Goal: Task Accomplishment & Management: Use online tool/utility

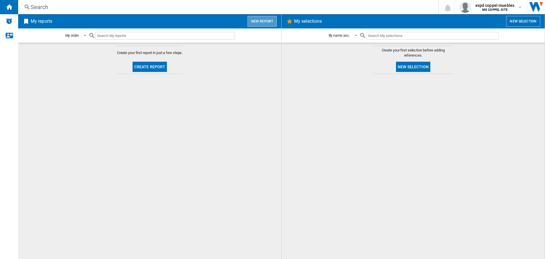
click at [264, 23] on button "New report" at bounding box center [262, 21] width 29 height 11
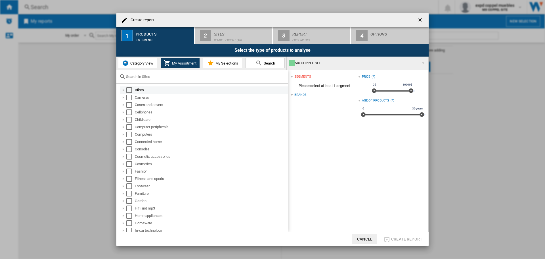
click at [132, 90] on md-checkbox "Select" at bounding box center [130, 90] width 9 height 6
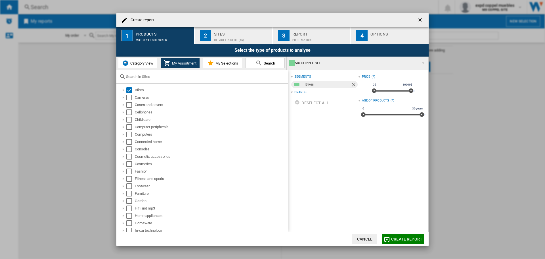
click at [237, 36] on div "Default profile (46)" at bounding box center [242, 39] width 56 height 6
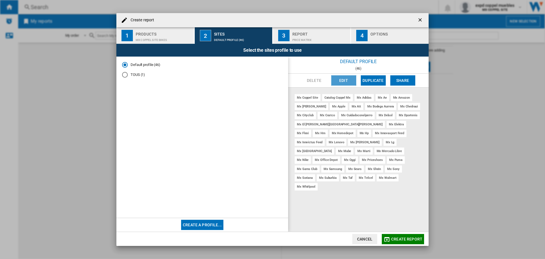
click at [341, 78] on button "Edit" at bounding box center [344, 80] width 25 height 10
click at [195, 226] on button "Create a profile..." at bounding box center [202, 225] width 42 height 10
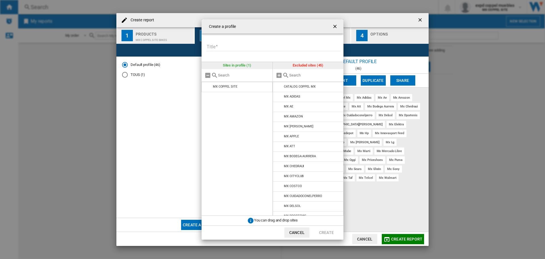
click at [247, 48] on input "Title" at bounding box center [274, 47] width 134 height 9
type input "*********"
click at [279, 76] on md-icon "{{::title}} {{::getI18NText('BUTTONS.CANCEL')}} ..." at bounding box center [279, 75] width 7 height 7
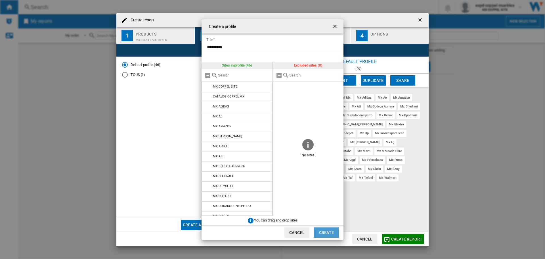
drag, startPoint x: 326, startPoint y: 234, endPoint x: 315, endPoint y: 198, distance: 38.4
click at [317, 199] on md-dialog-content "Create a profile Title ********* Sites in profile (46) MX COPPEL SITE CATALOG C…" at bounding box center [273, 129] width 142 height 220
click at [321, 234] on button "Create" at bounding box center [326, 232] width 25 height 10
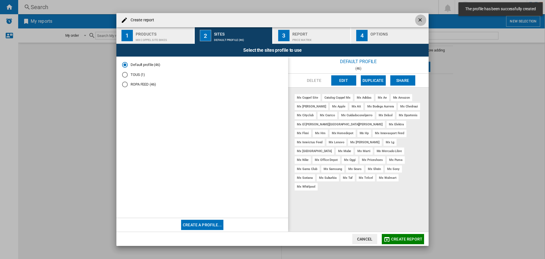
click at [418, 20] on ng-md-icon "getI18NText('BUTTONS.CLOSE_DIALOG')" at bounding box center [421, 20] width 7 height 7
